Goal: Information Seeking & Learning: Learn about a topic

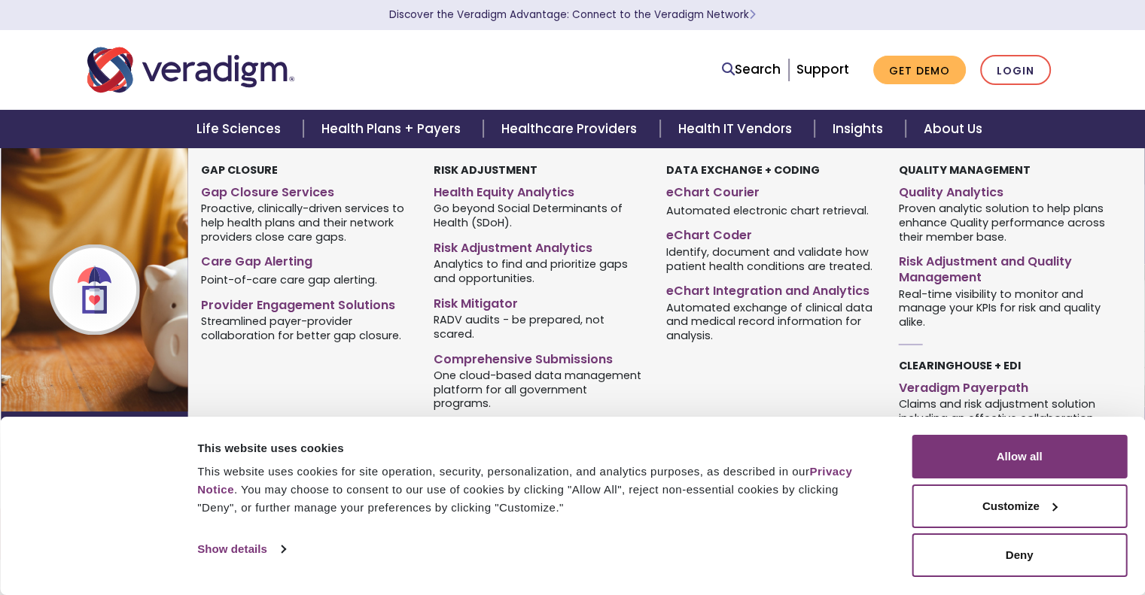
scroll to position [75, 0]
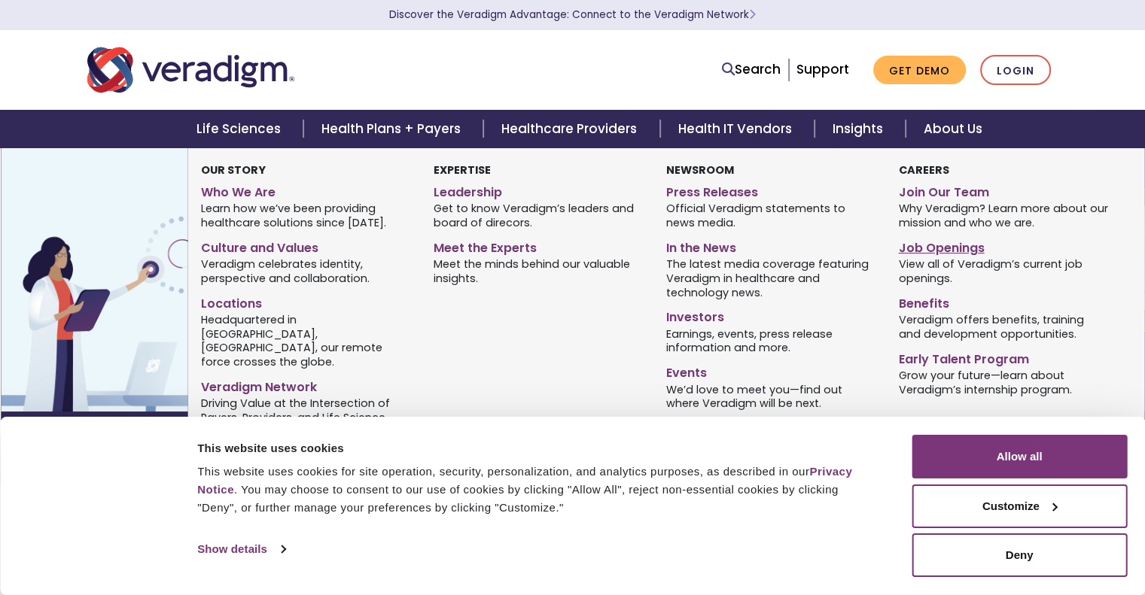
click at [942, 241] on link "Job Openings" at bounding box center [1003, 246] width 210 height 22
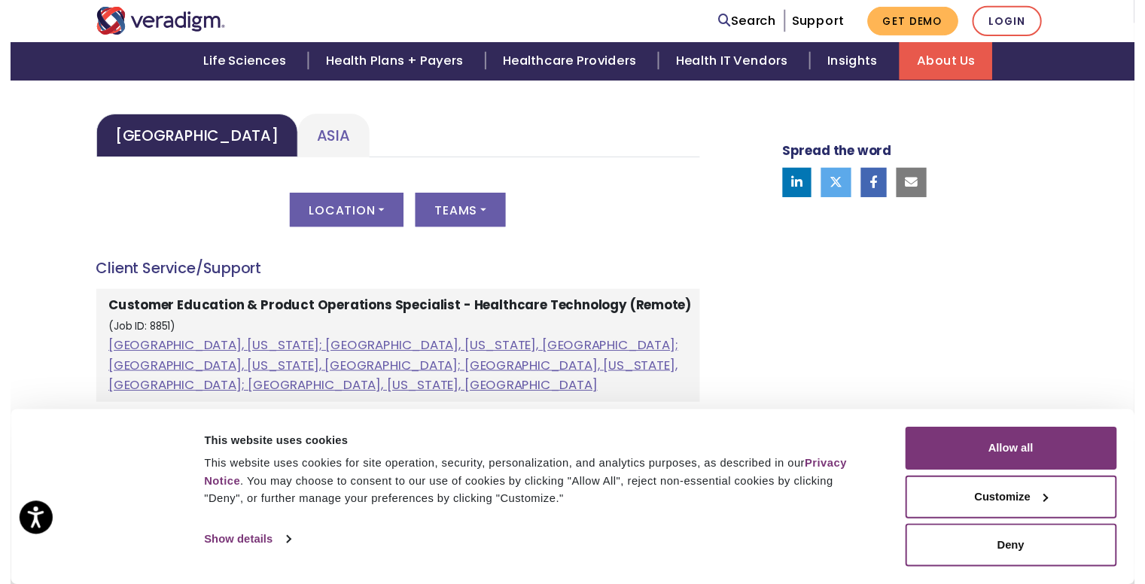
scroll to position [753, 0]
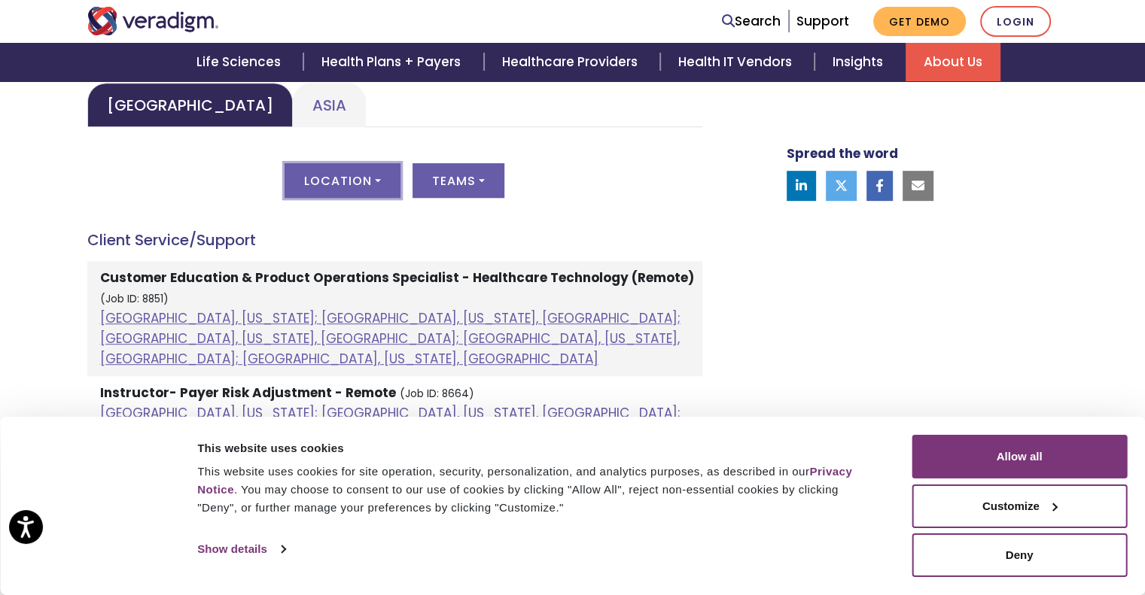
click at [365, 186] on button "Location" at bounding box center [342, 180] width 116 height 35
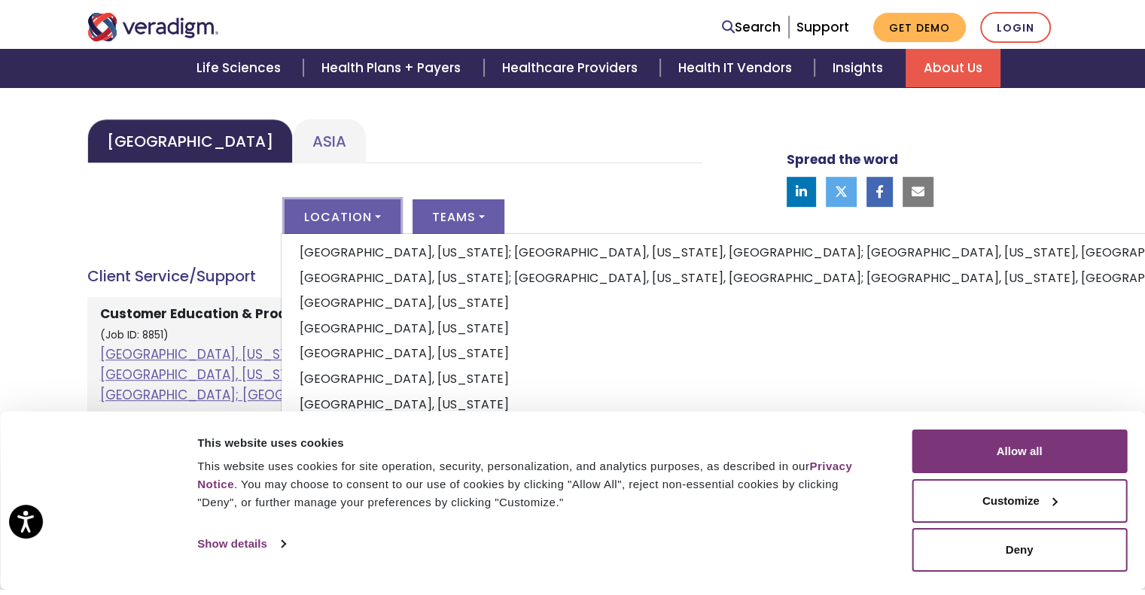
scroll to position [711, 0]
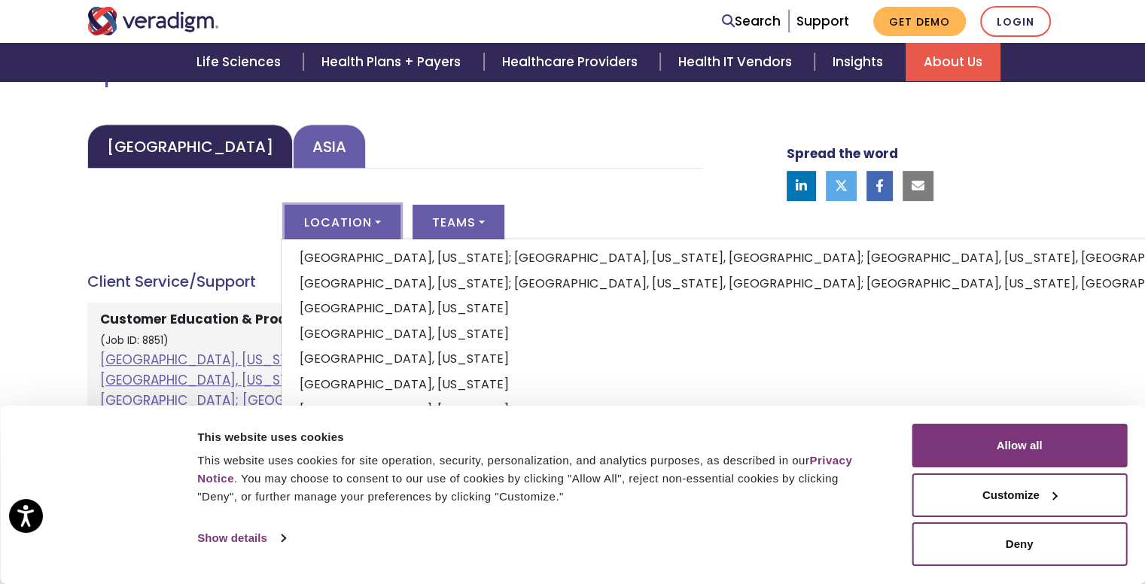
click at [293, 154] on link "Asia" at bounding box center [329, 146] width 73 height 44
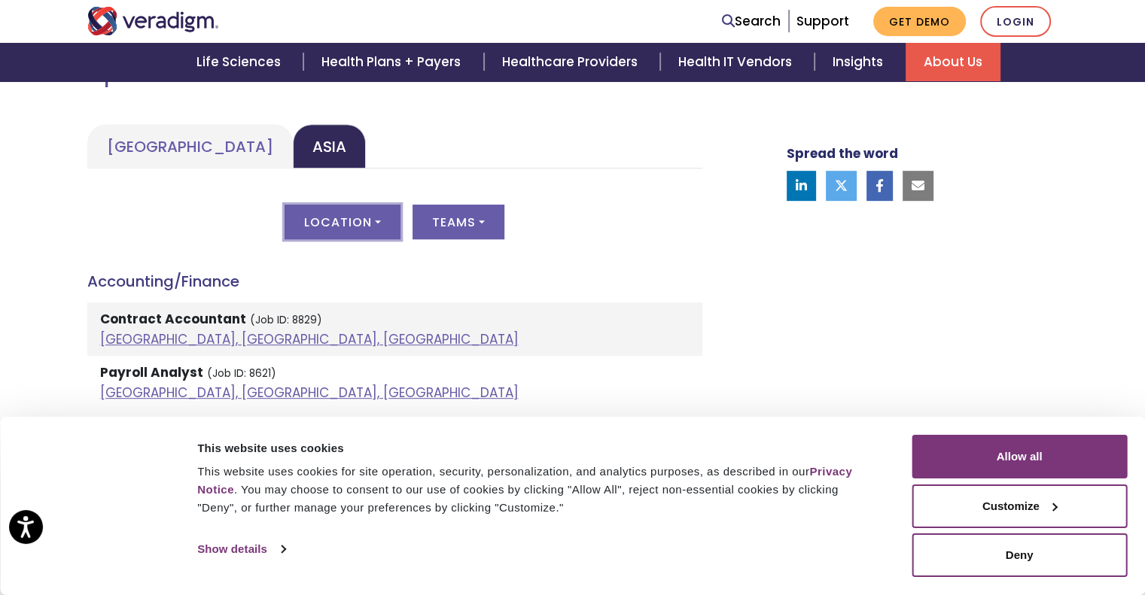
click at [329, 221] on button "Location" at bounding box center [342, 222] width 116 height 35
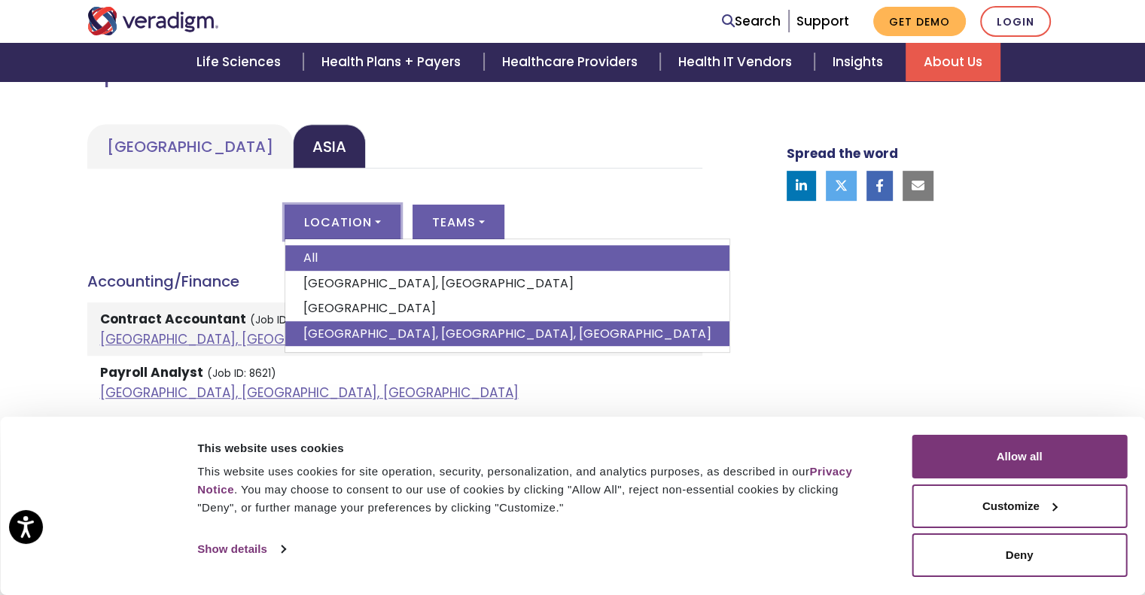
click at [363, 334] on link "Pune, Maharashtra, India" at bounding box center [507, 334] width 444 height 26
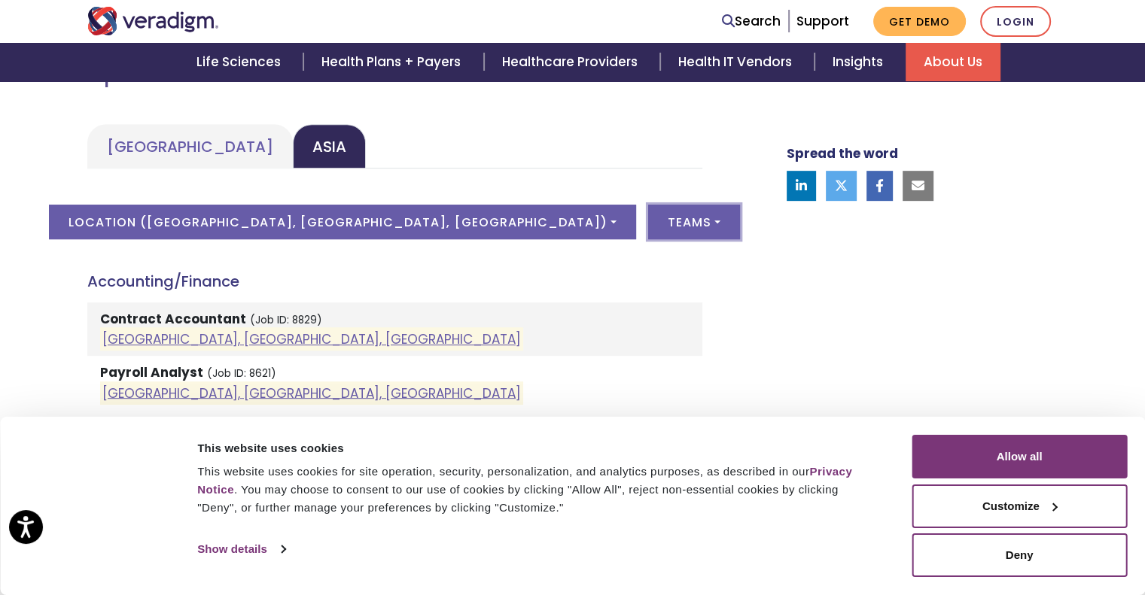
click at [648, 217] on button "Teams" at bounding box center [694, 222] width 92 height 35
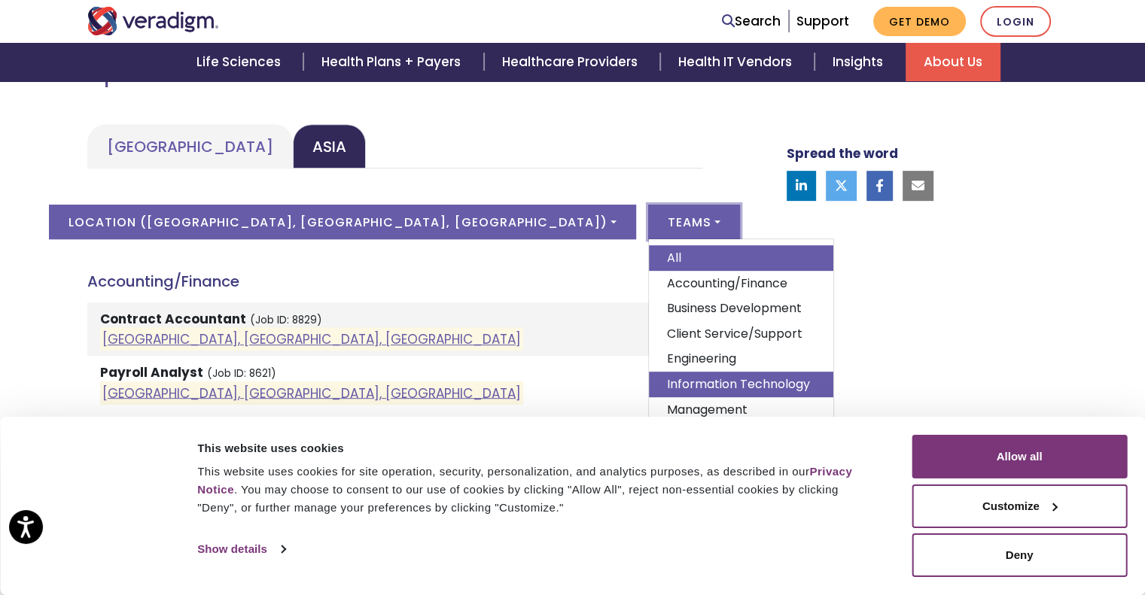
scroll to position [862, 0]
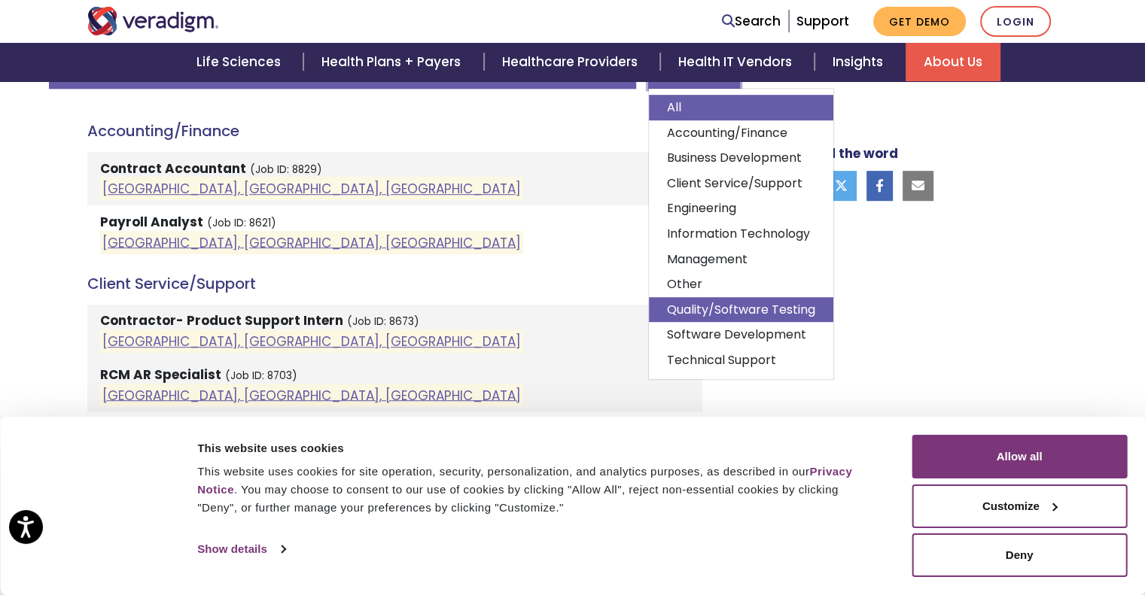
click at [649, 307] on link "Quality/Software Testing" at bounding box center [741, 310] width 184 height 26
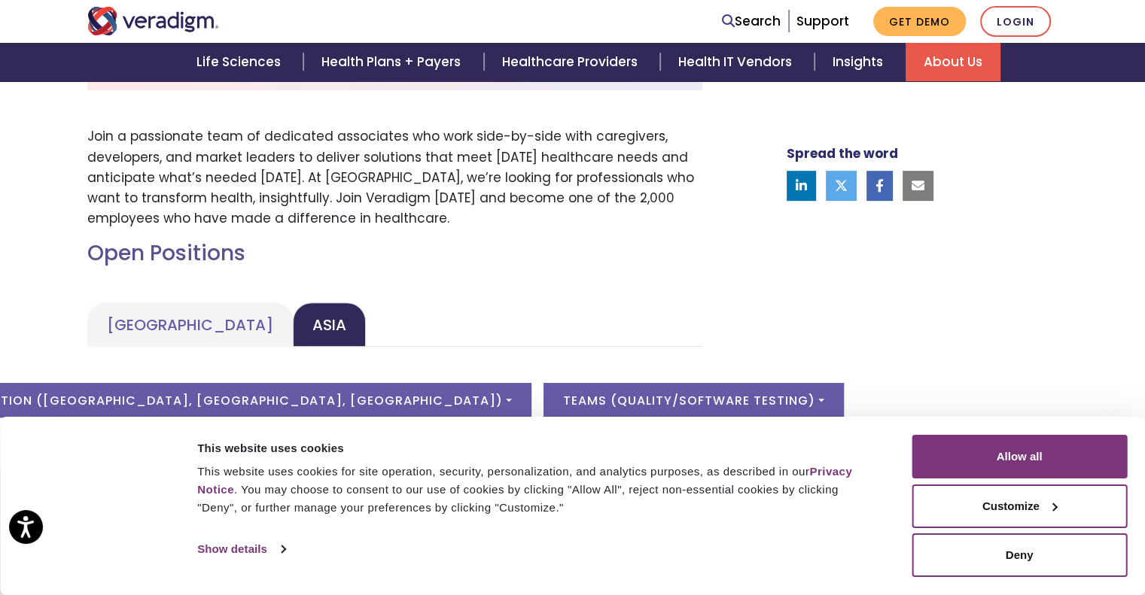
scroll to position [683, 0]
